Goal: Task Accomplishment & Management: Manage account settings

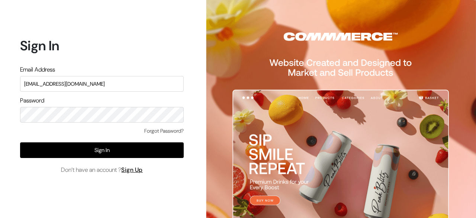
type input "[EMAIL_ADDRESS][DOMAIN_NAME]"
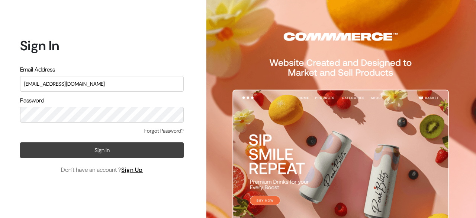
click at [105, 152] on button "Sign In" at bounding box center [102, 150] width 164 height 16
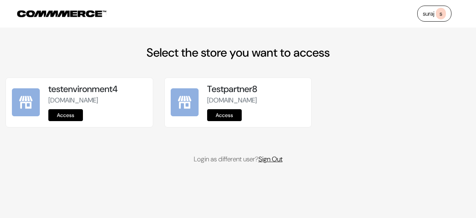
click at [277, 163] on link "Sign Out" at bounding box center [271, 158] width 24 height 9
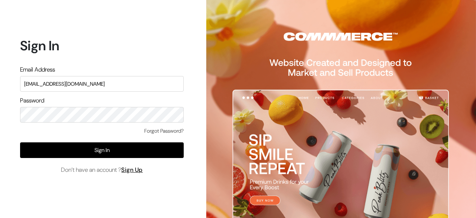
type input "suraj@commmerce.com"
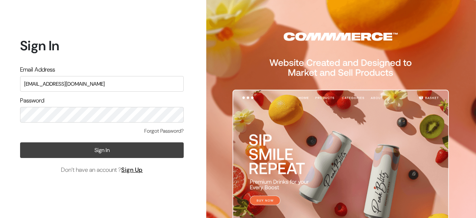
click at [102, 145] on button "Sign In" at bounding box center [102, 150] width 164 height 16
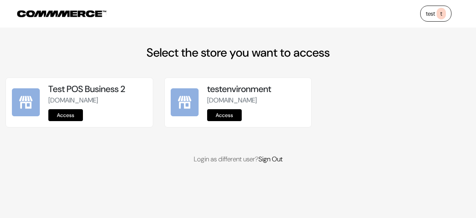
click at [74, 121] on link "Access" at bounding box center [65, 115] width 35 height 12
